Goal: Find specific page/section: Find specific page/section

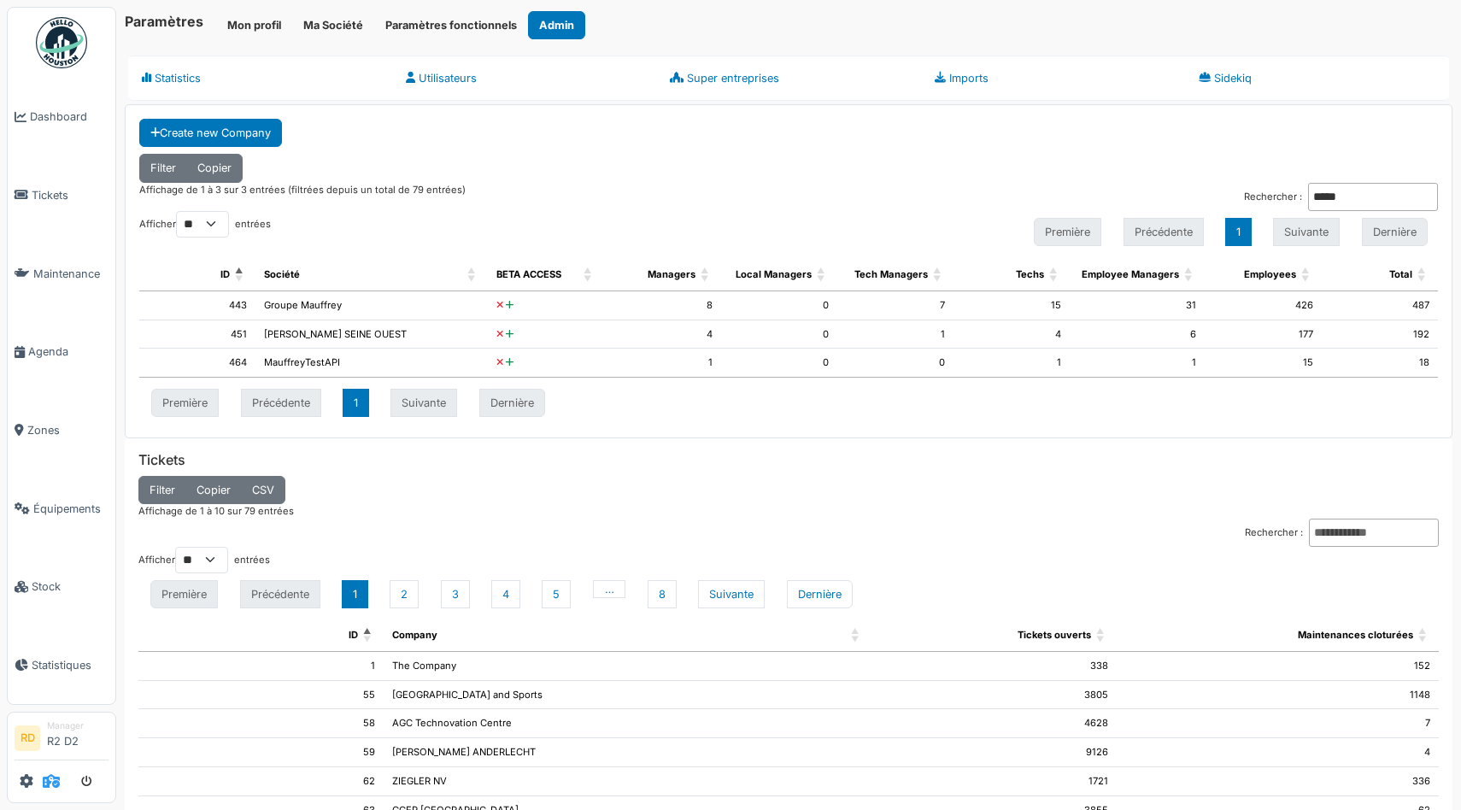
click at [44, 775] on icon at bounding box center [51, 781] width 17 height 14
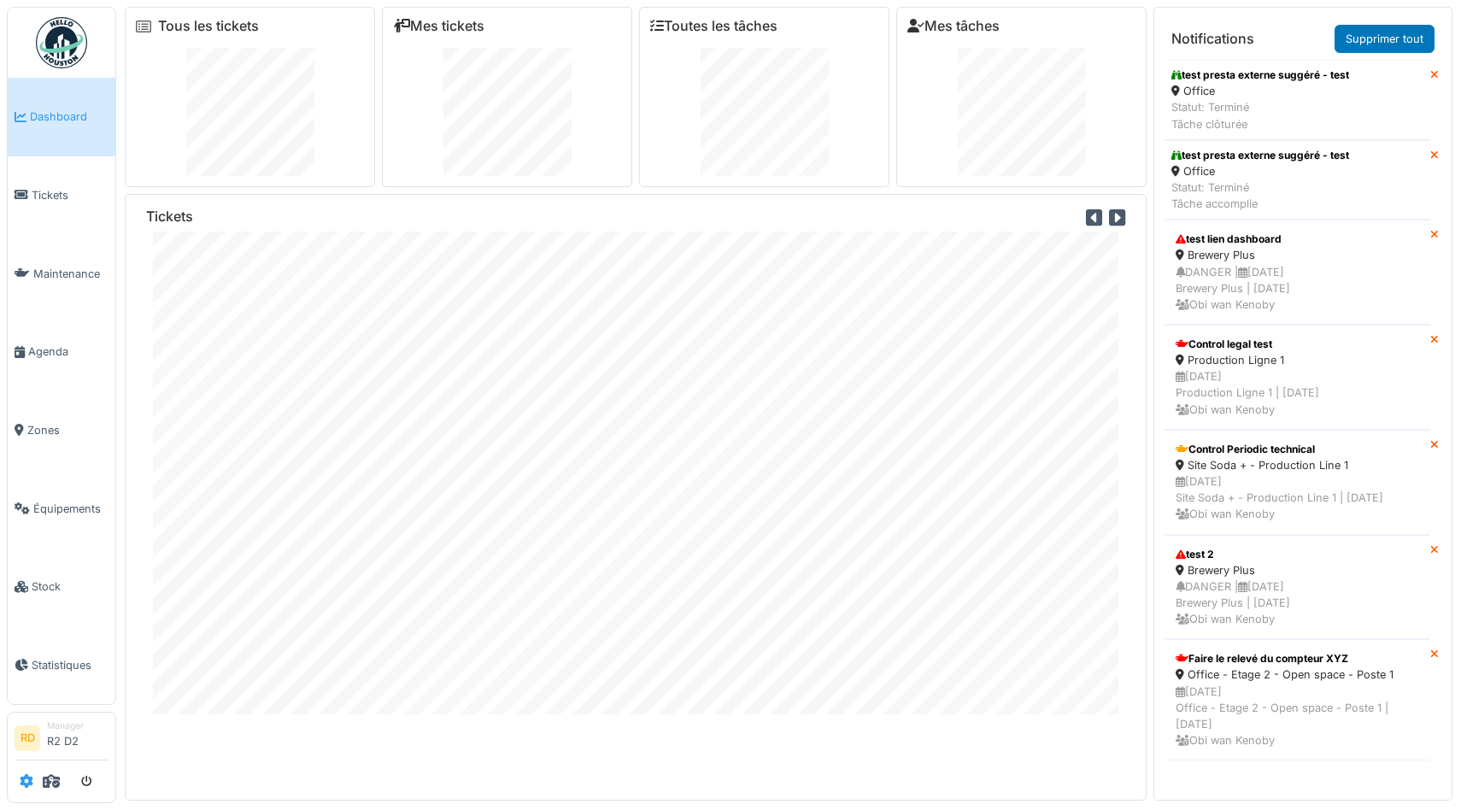
click at [26, 781] on icon at bounding box center [27, 781] width 14 height 14
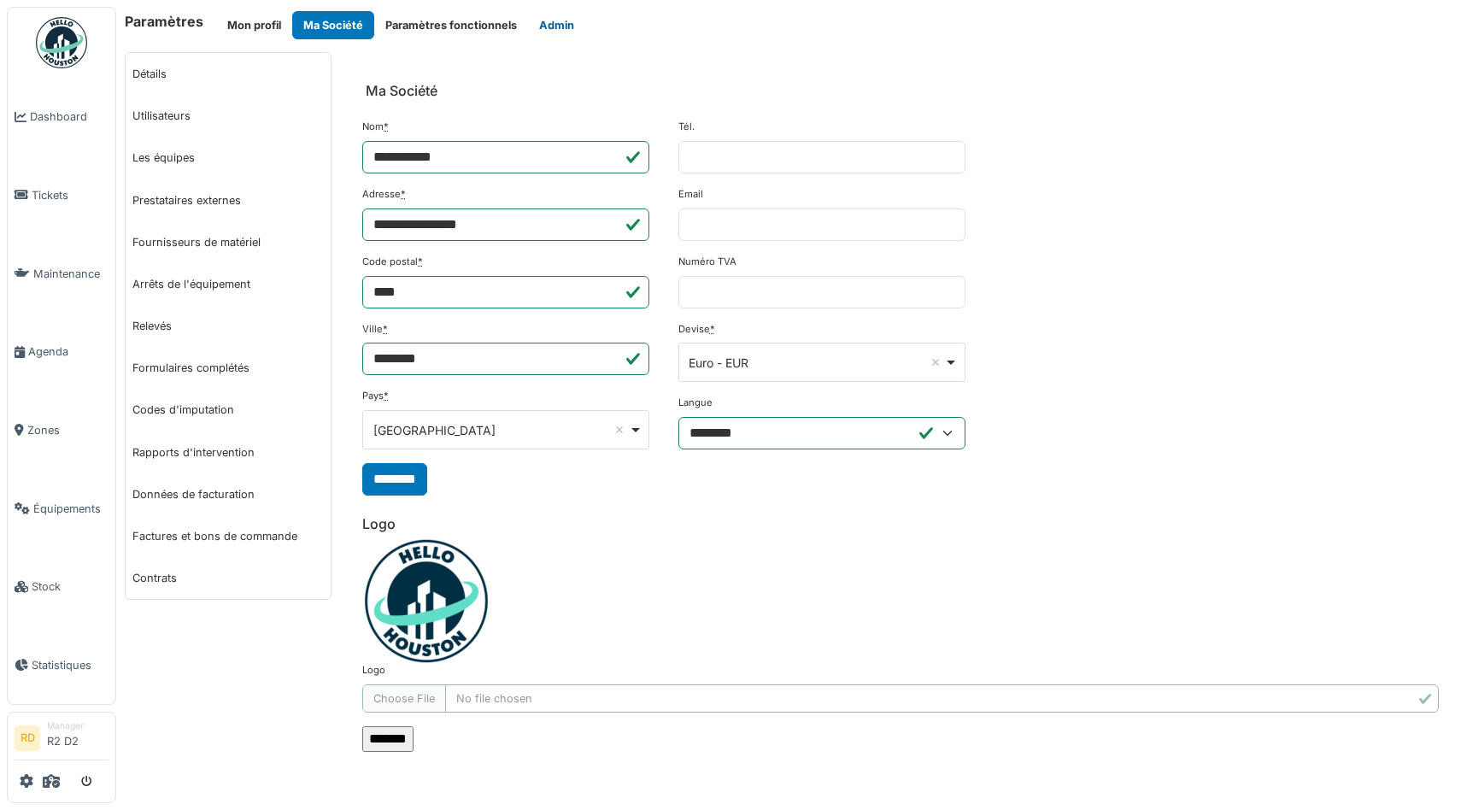
click at [542, 19] on button "Admin" at bounding box center [556, 25] width 57 height 28
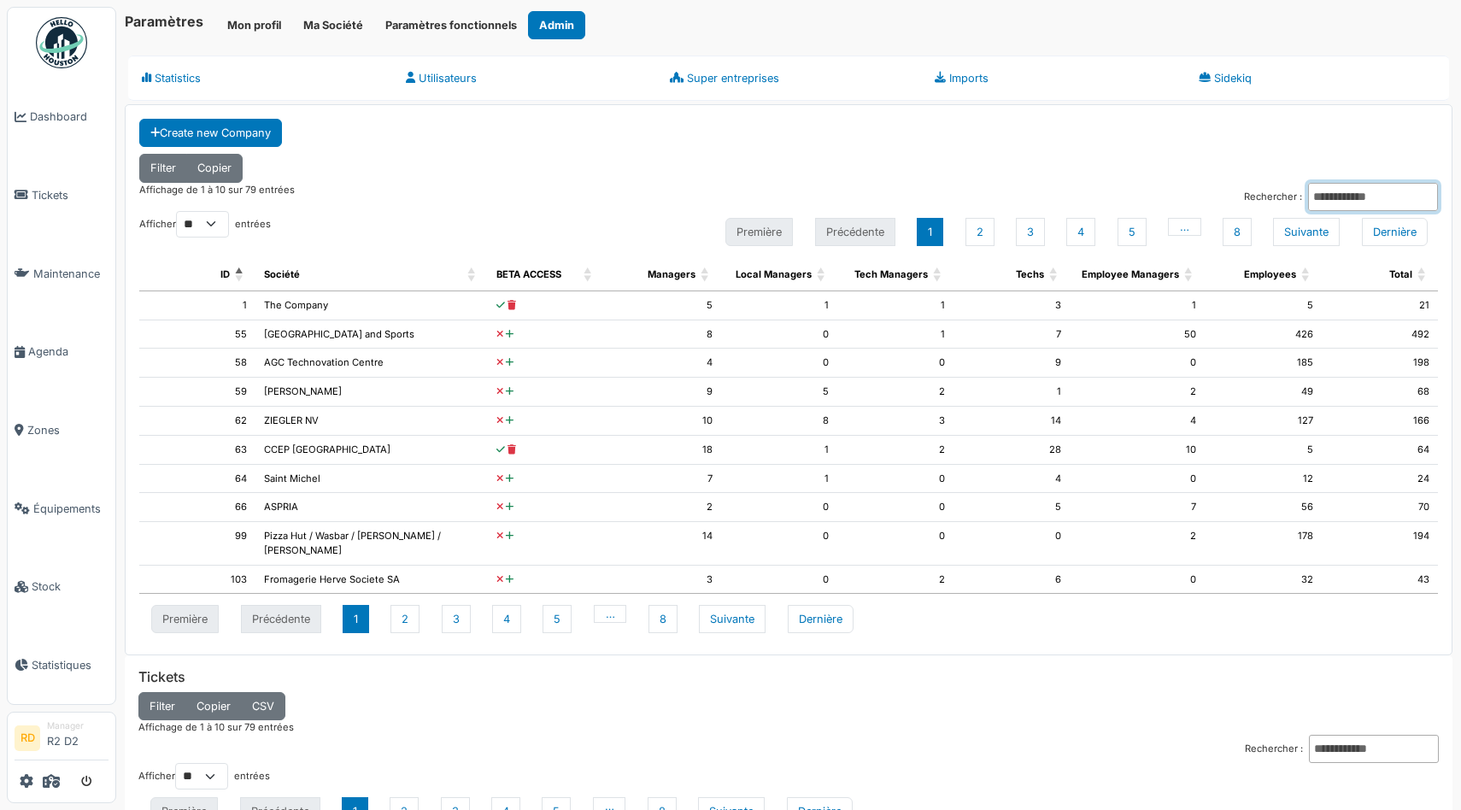
click at [1331, 191] on input "Rechercher :" at bounding box center [1373, 197] width 130 height 28
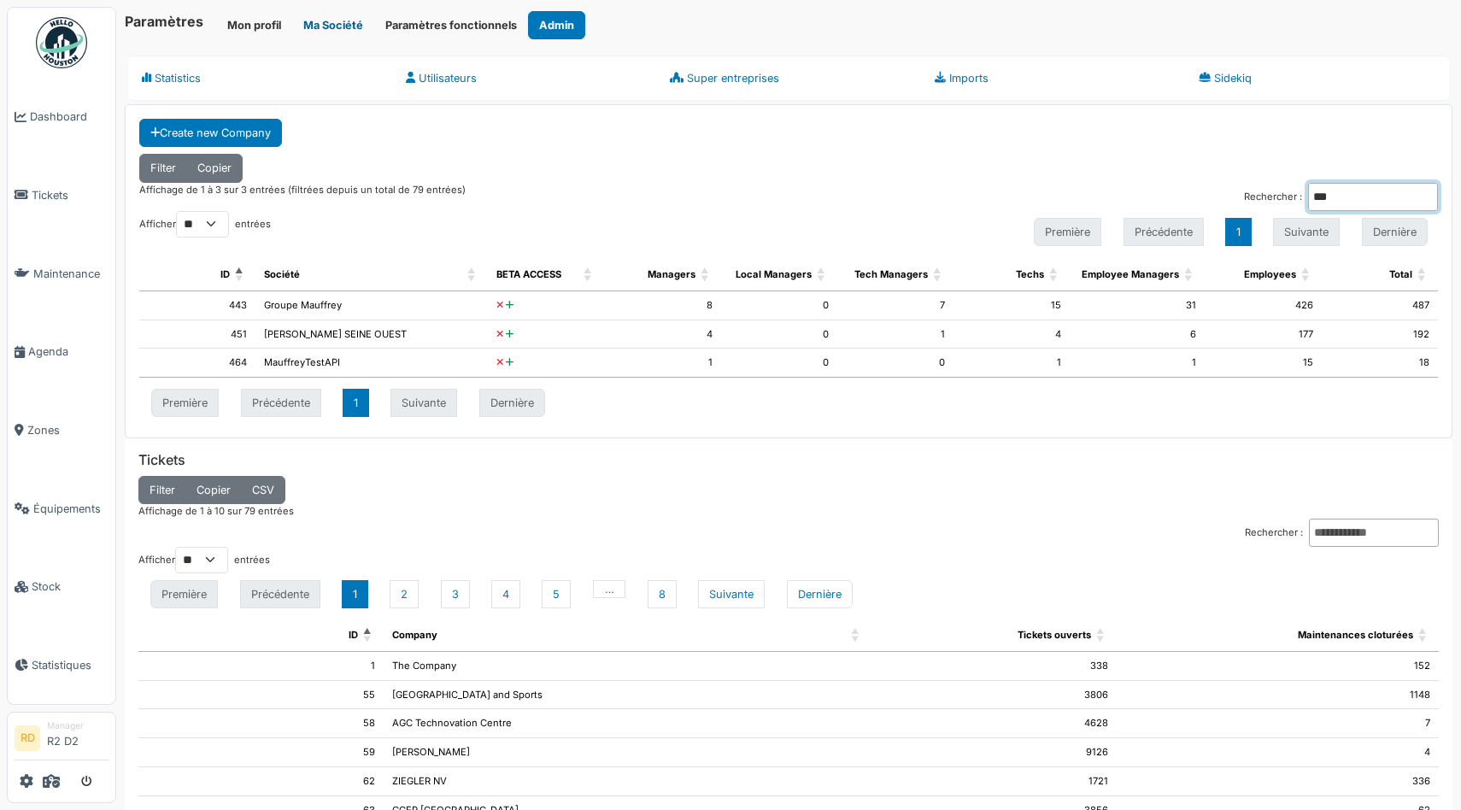
type input "***"
click at [1225, 95] on link "Sidekiq" at bounding box center [1317, 78] width 264 height 45
